Goal: Book appointment/travel/reservation

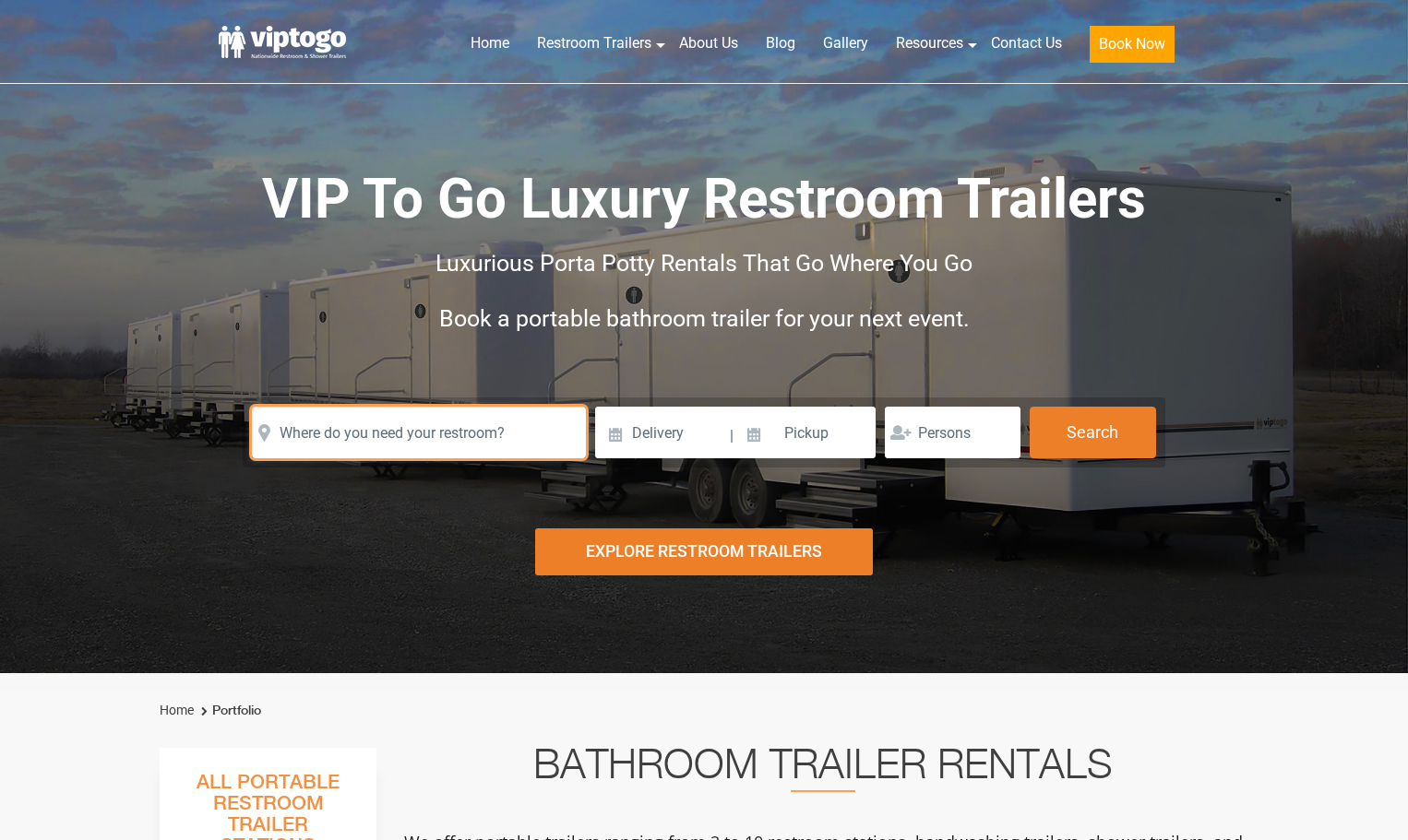
click at [439, 453] on input "text" at bounding box center [419, 432] width 333 height 51
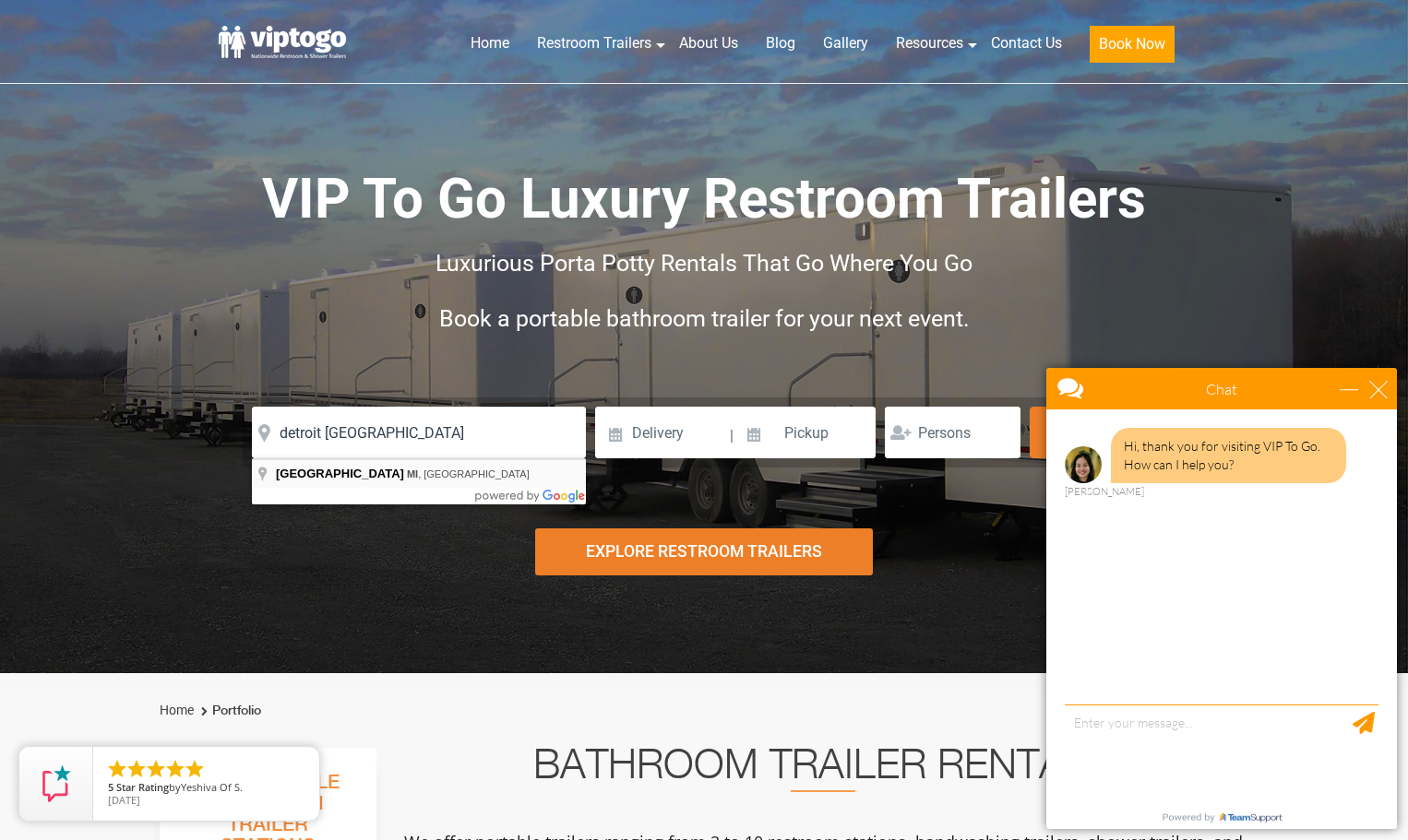
type input "[GEOGRAPHIC_DATA], [GEOGRAPHIC_DATA], [GEOGRAPHIC_DATA]"
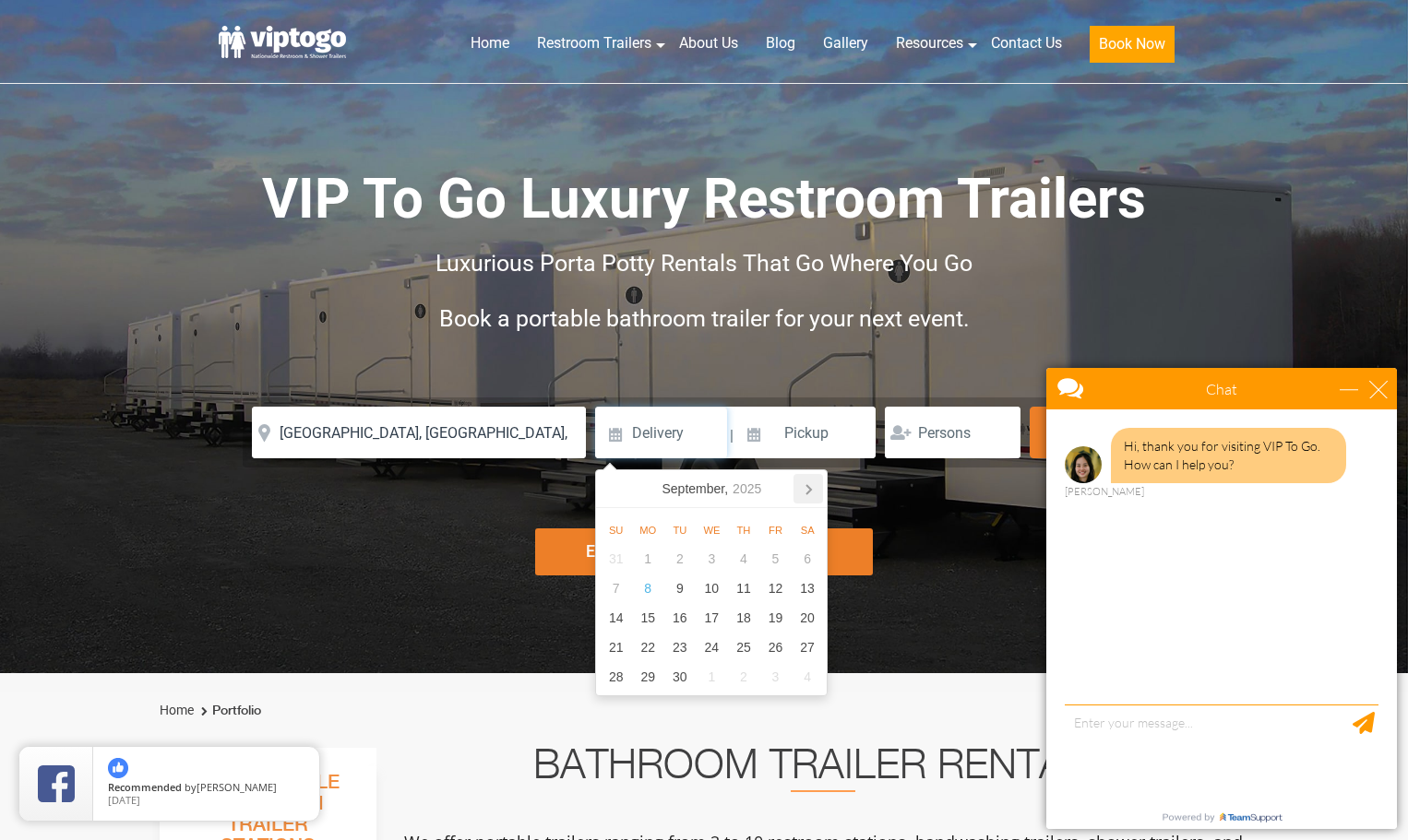
click at [805, 484] on icon at bounding box center [808, 489] width 30 height 30
click at [742, 552] on div "2" at bounding box center [744, 559] width 33 height 30
type input "[DATE]"
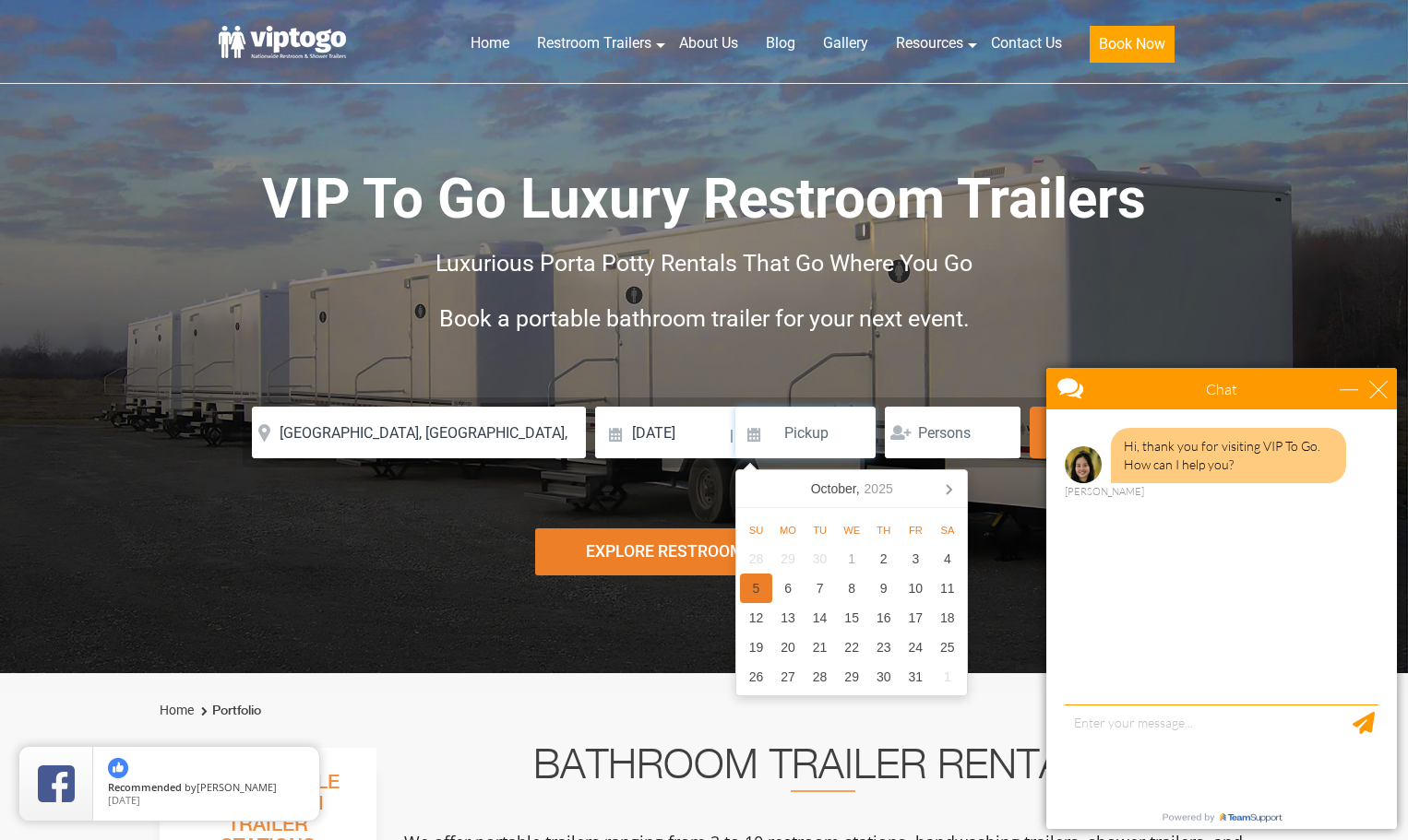
click at [790, 586] on div "6" at bounding box center [788, 589] width 33 height 30
type input "[DATE]"
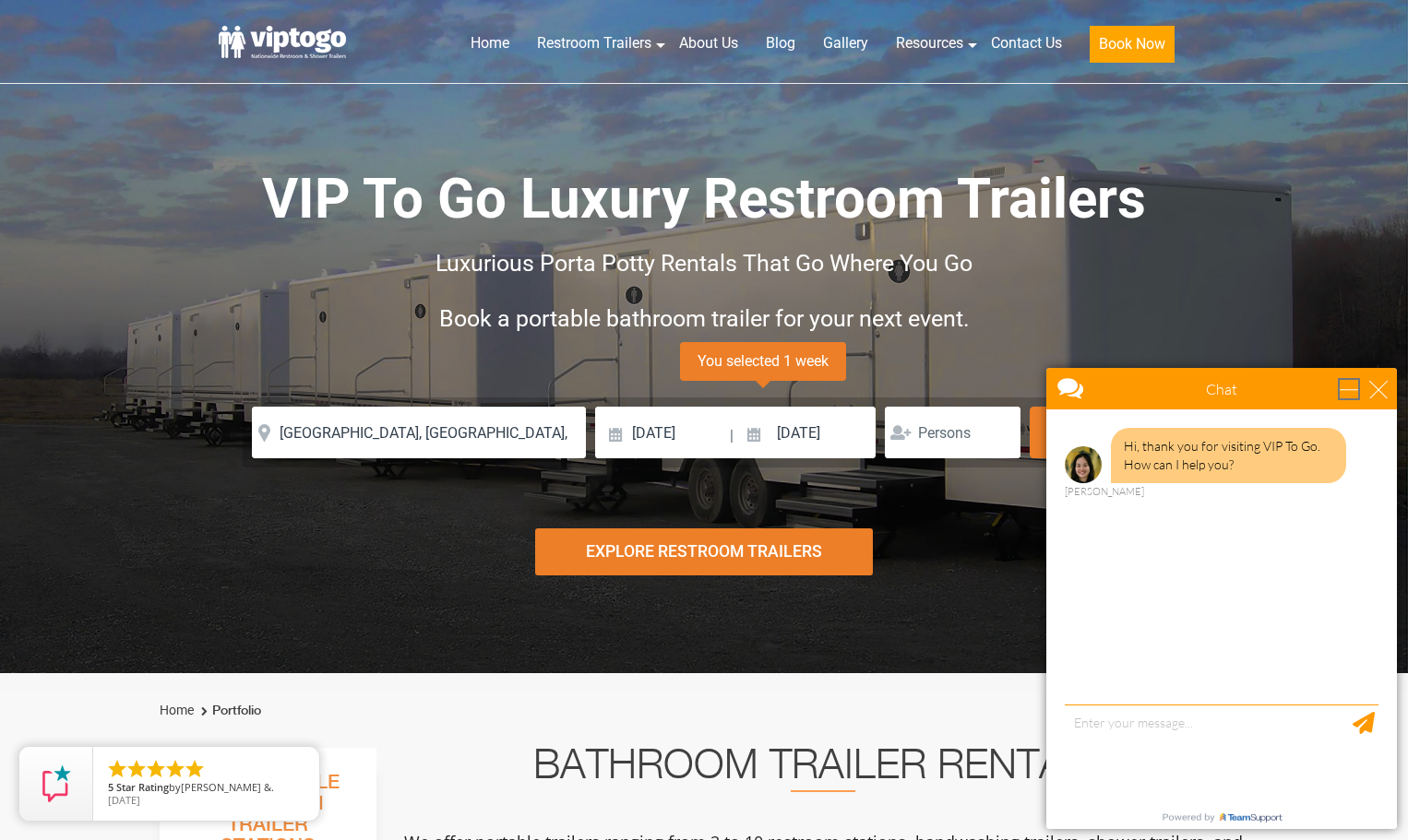
click at [1344, 394] on div "minimize" at bounding box center [1349, 389] width 19 height 19
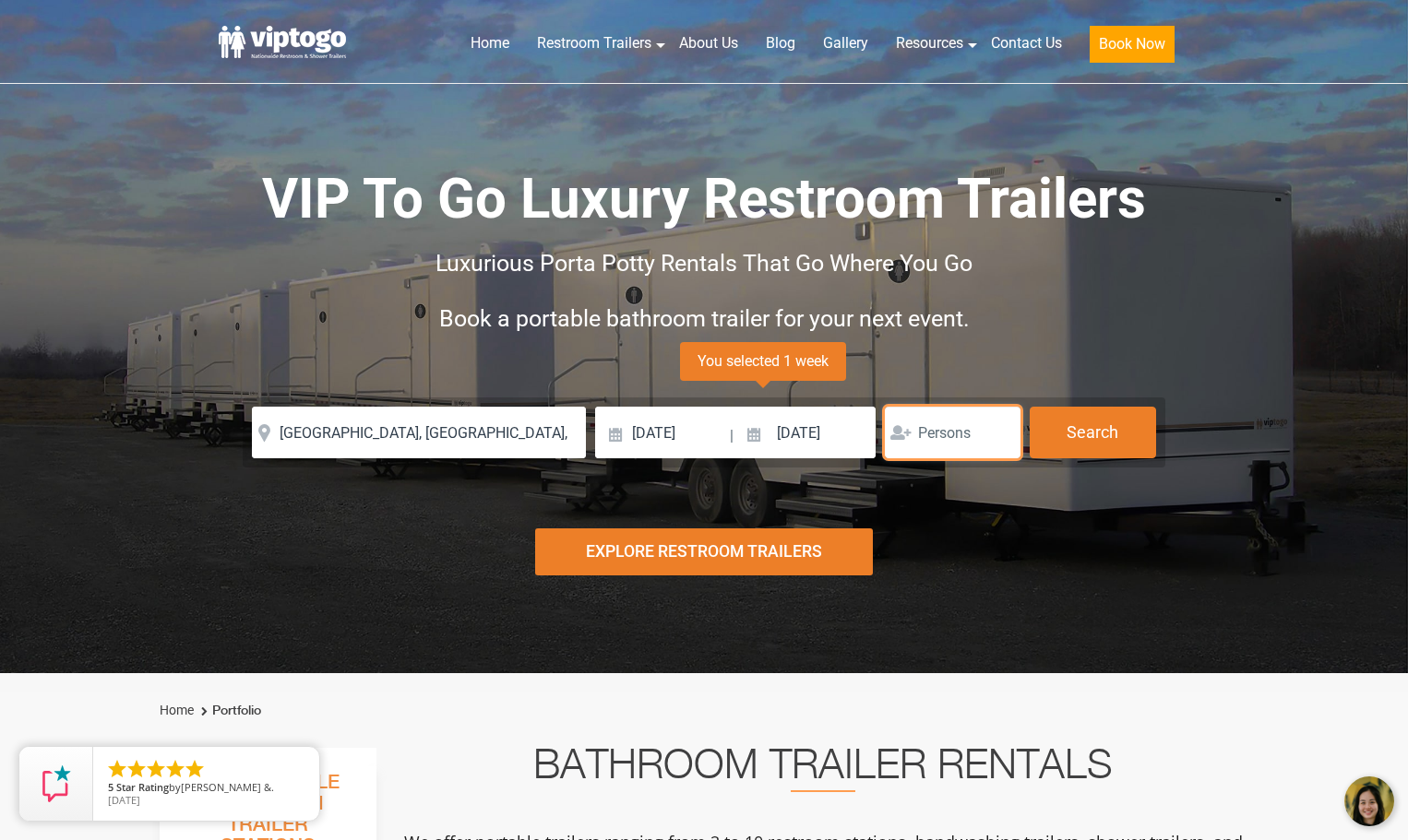
click at [953, 435] on input "number" at bounding box center [952, 432] width 136 height 51
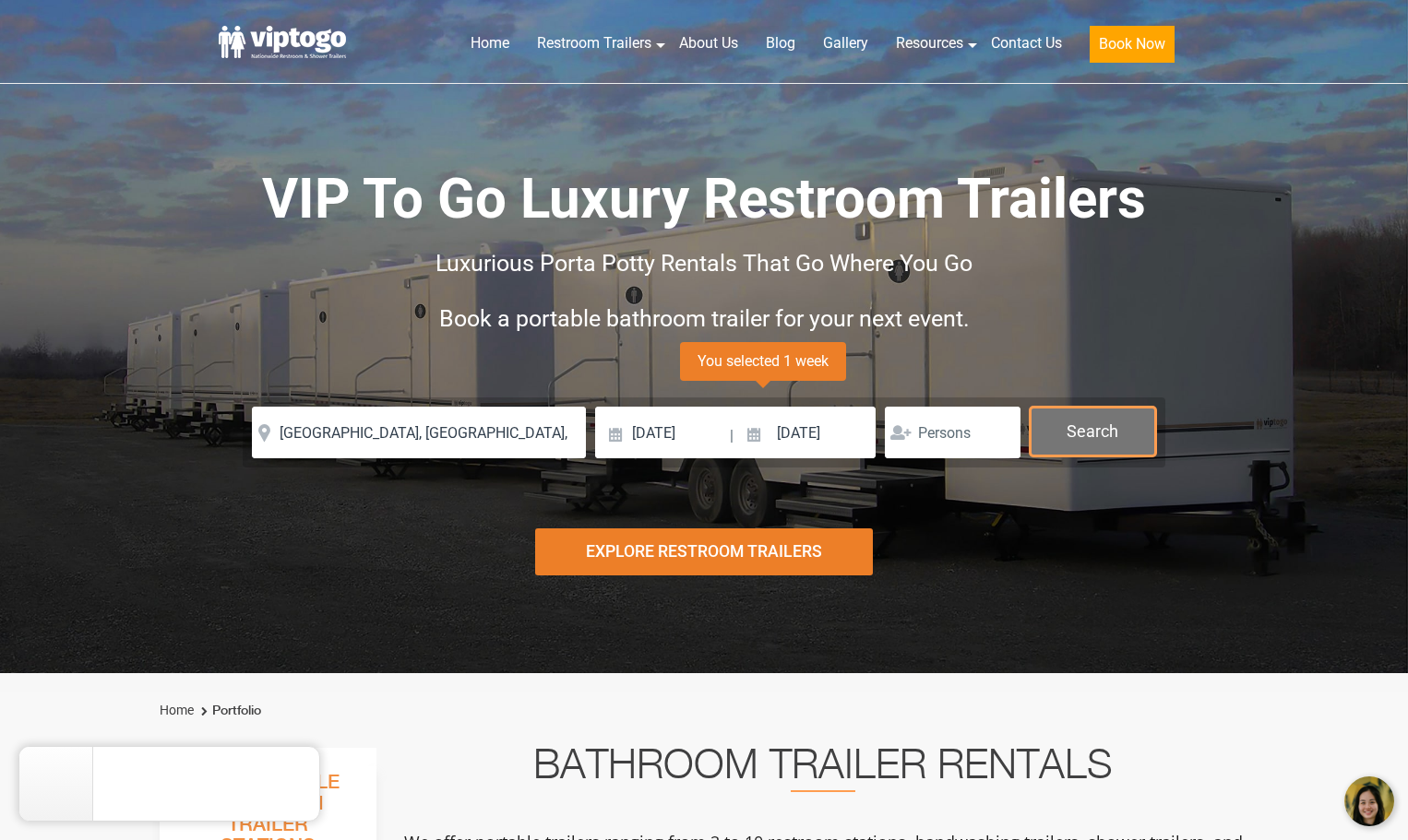
click at [1096, 430] on button "Search" at bounding box center [1092, 431] width 127 height 49
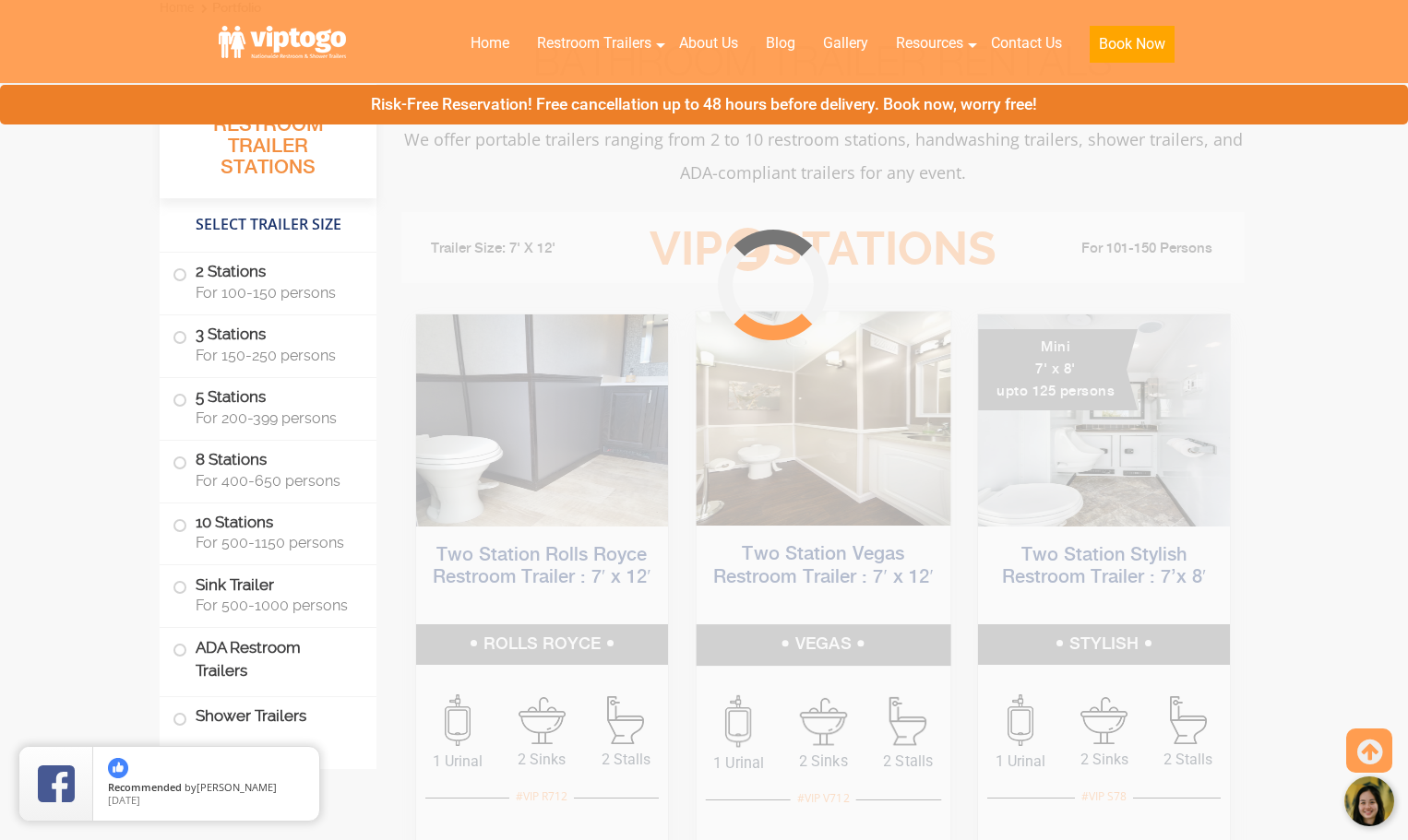
scroll to position [747, 0]
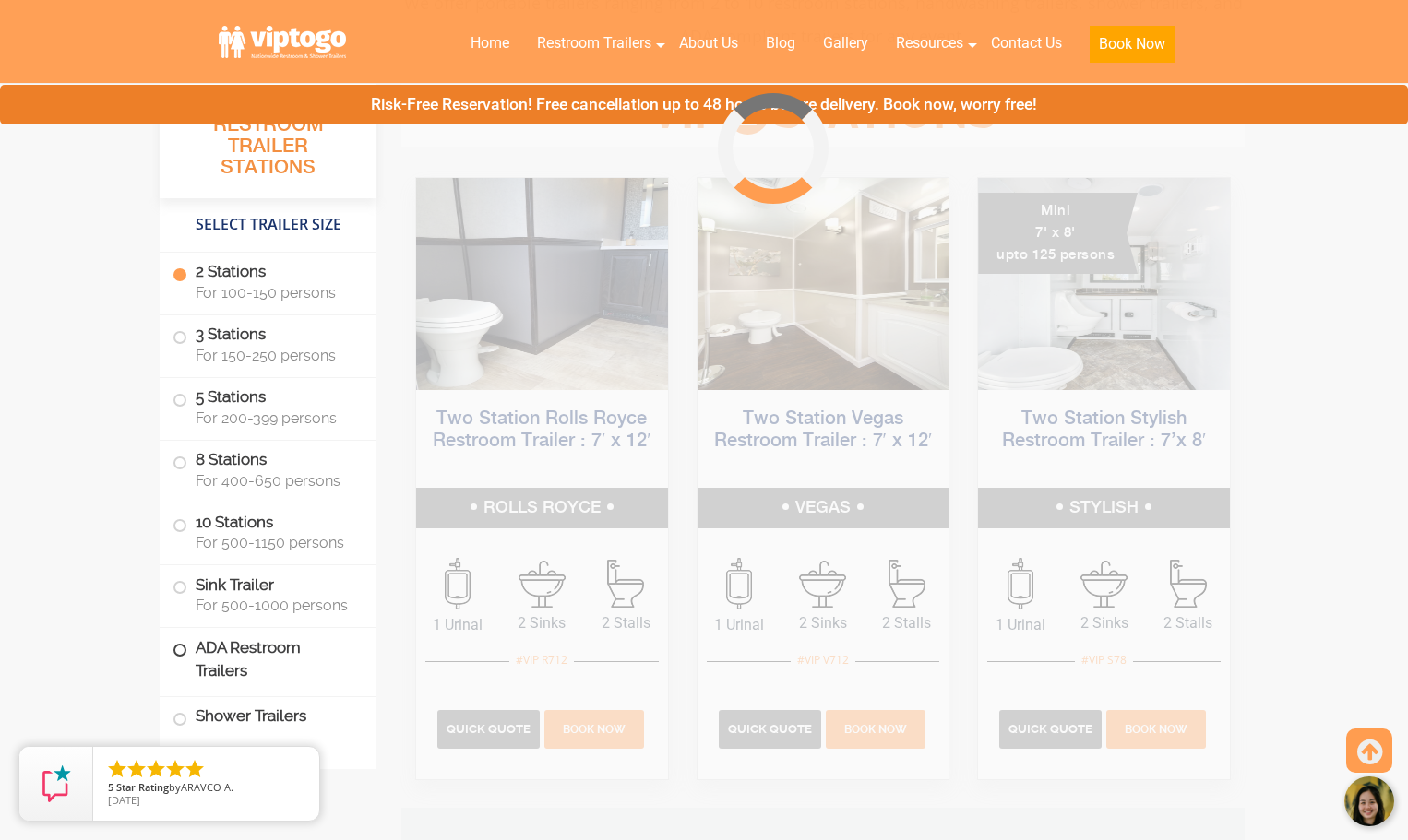
click at [233, 663] on label "ADA Restroom Trailers" at bounding box center [267, 659] width 191 height 62
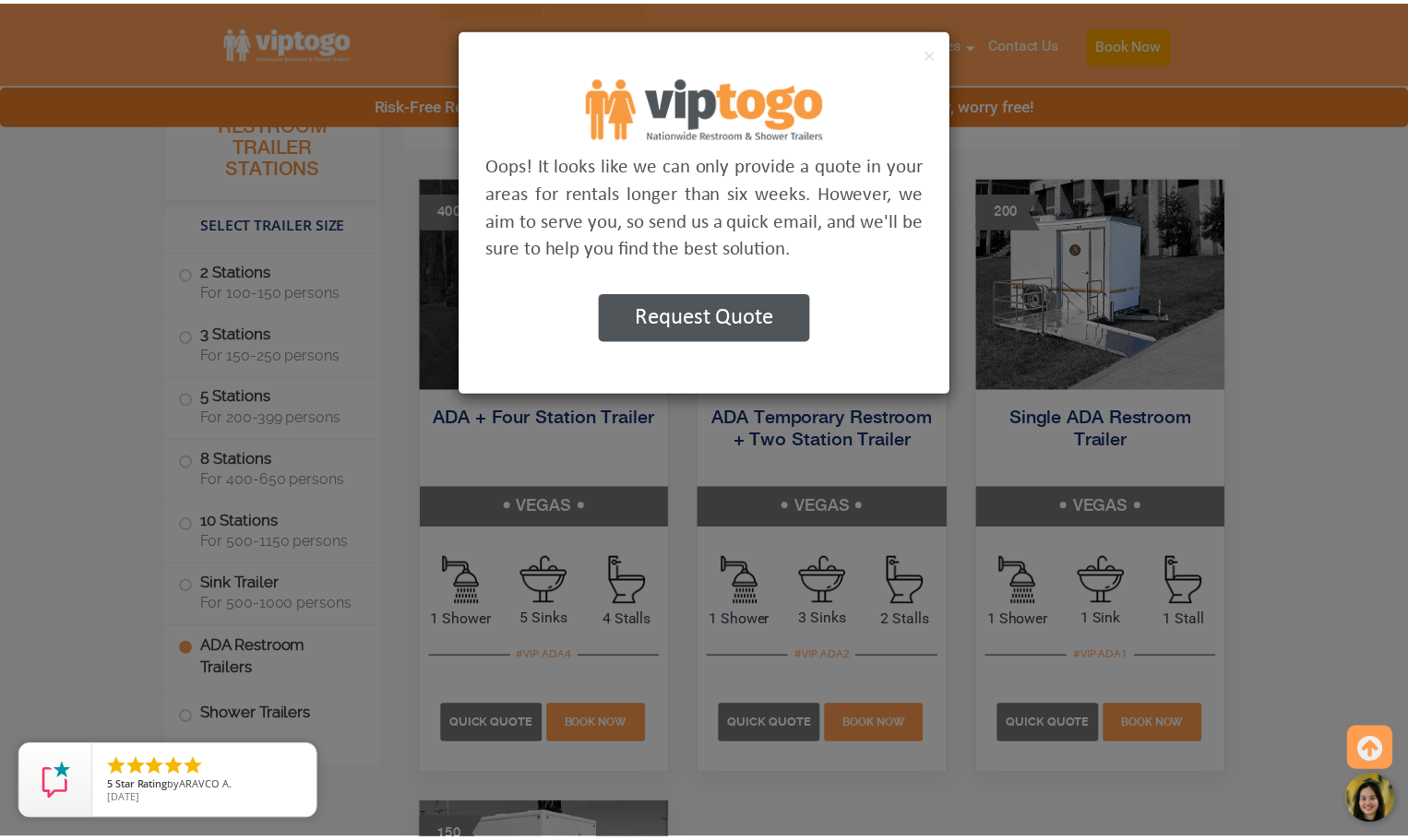
scroll to position [6483, 0]
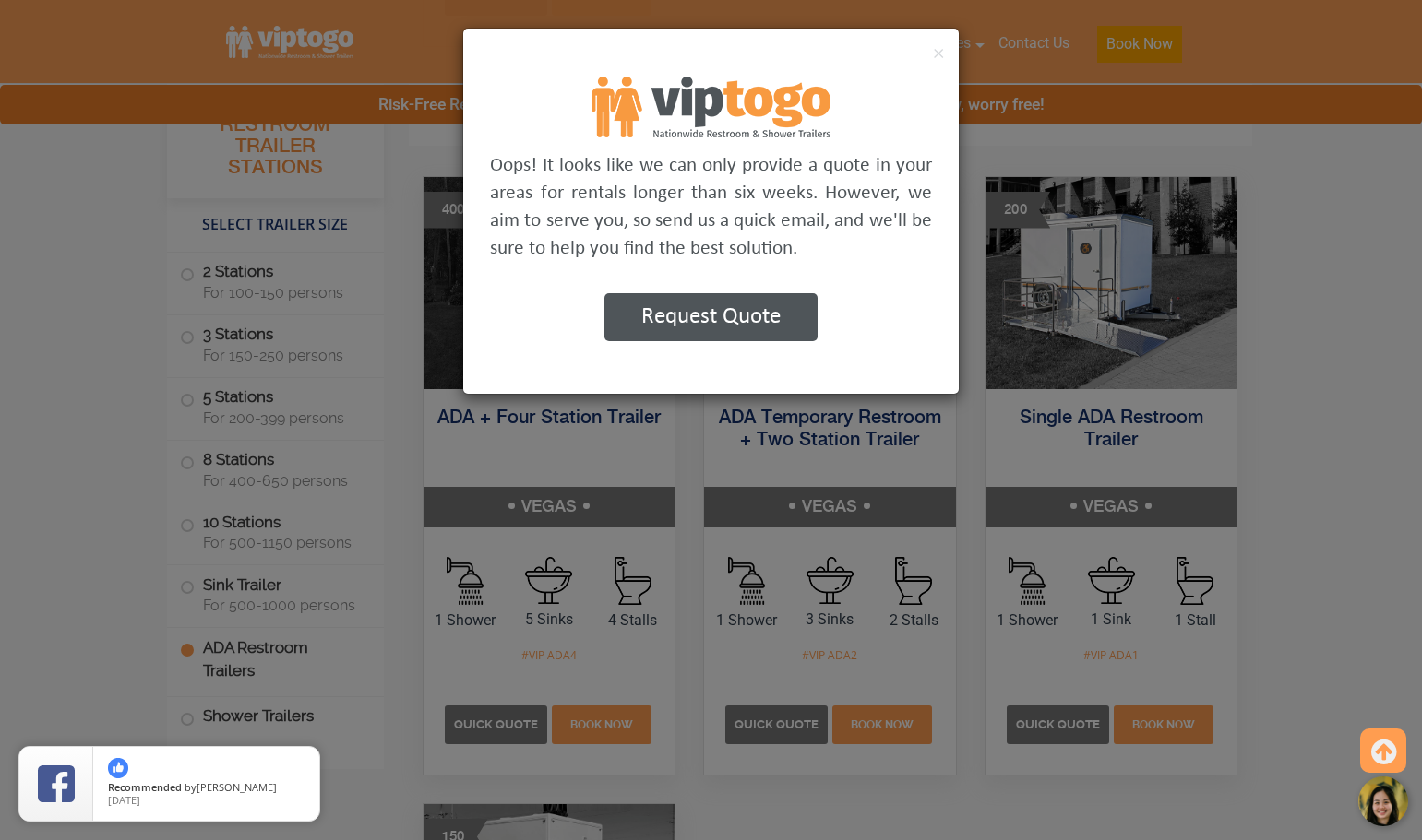
click at [1238, 321] on div "× Oops! It looks like we can only provide a quote in your areas for rentals lon…" at bounding box center [711, 420] width 1422 height 840
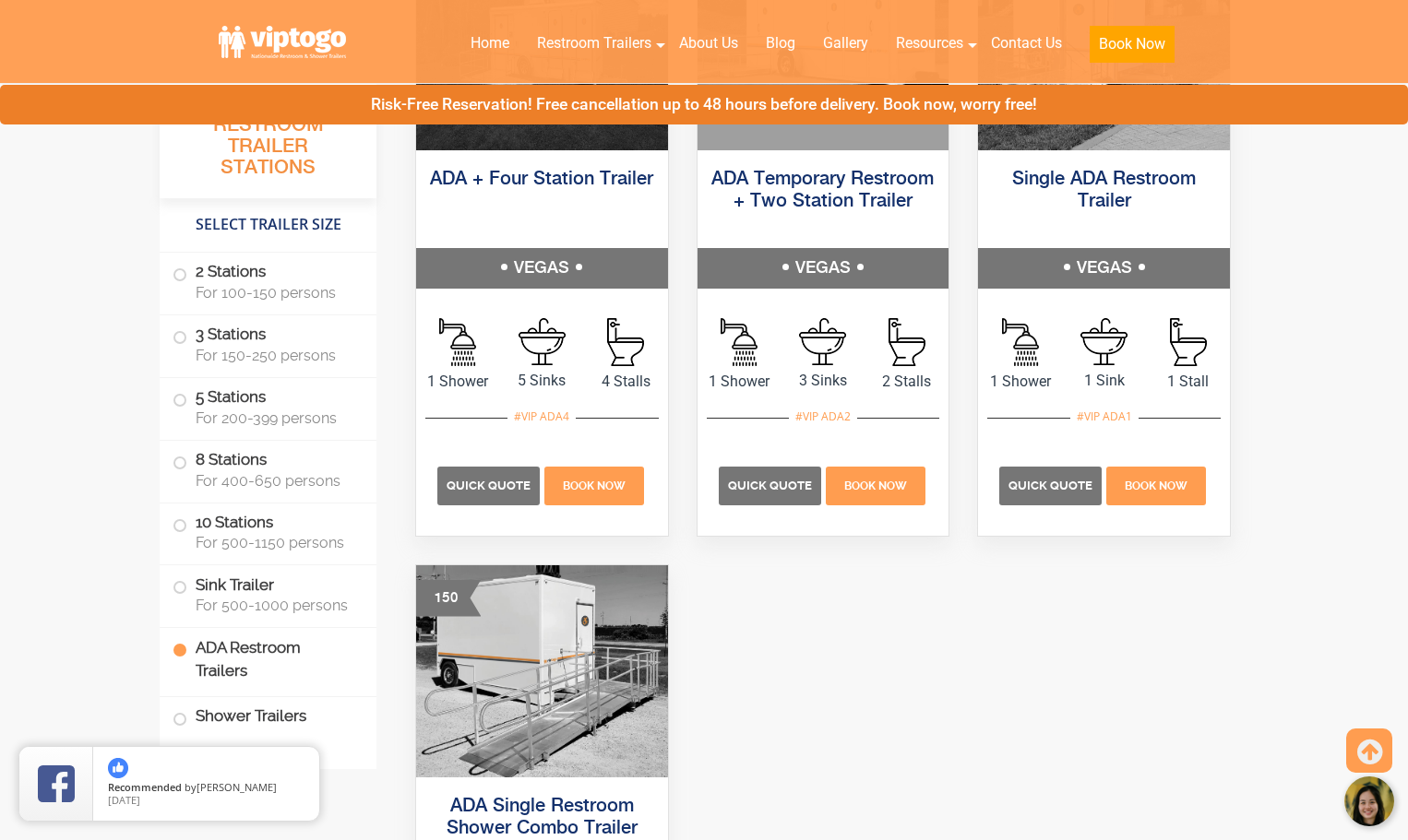
scroll to position [6760, 0]
